Goal: Task Accomplishment & Management: Manage account settings

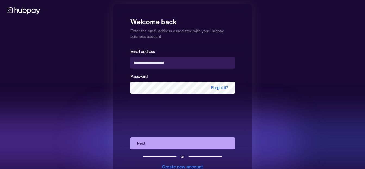
scroll to position [20, 0]
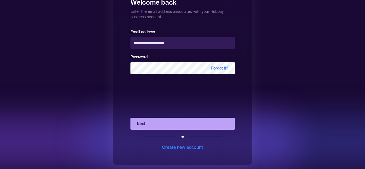
click at [182, 124] on button "Next" at bounding box center [182, 123] width 104 height 12
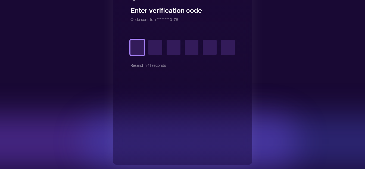
type input "*"
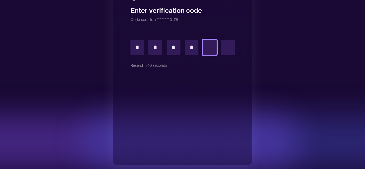
type input "*"
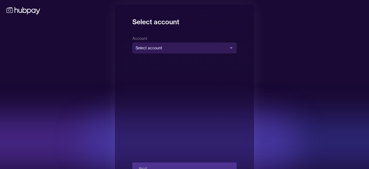
click at [205, 48] on body "**********" at bounding box center [184, 94] width 369 height 188
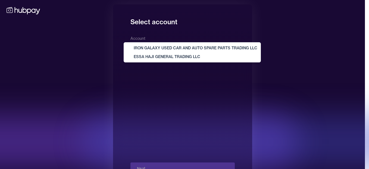
select select "**********"
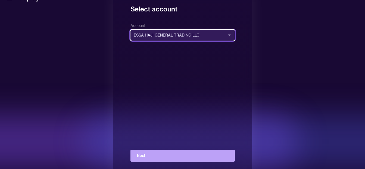
scroll to position [20, 0]
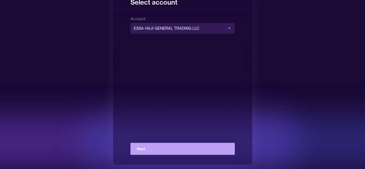
click at [170, 144] on button "Next" at bounding box center [182, 148] width 104 height 12
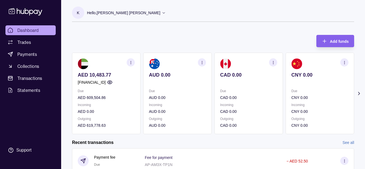
click at [29, 71] on ul "Dashboard Trades Payments Collections Transactions Statements" at bounding box center [30, 60] width 50 height 70
click at [29, 75] on span "Transactions" at bounding box center [29, 78] width 25 height 7
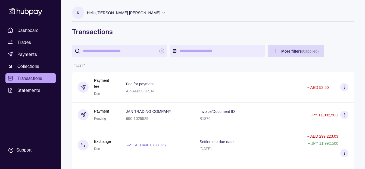
click at [191, 76] on div "Fee for payment AP-AM3X-TP1N" at bounding box center [158, 86] width 74 height 31
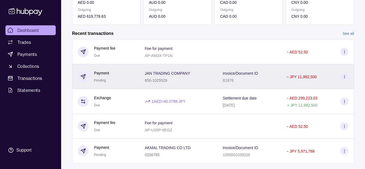
scroll to position [121, 0]
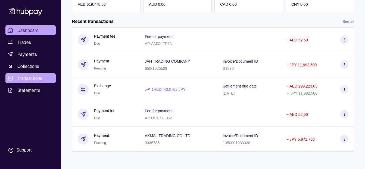
click at [33, 79] on span "Transactions" at bounding box center [29, 78] width 25 height 7
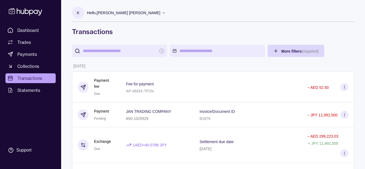
click at [121, 10] on p "Hello, [PERSON_NAME] [PERSON_NAME]" at bounding box center [123, 13] width 73 height 6
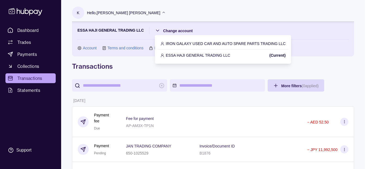
click at [201, 43] on p "IRON GALAXY USED CAR AND AUTO SPARE PARTS TRADING LLC" at bounding box center [226, 43] width 120 height 6
